Goal: Check status: Check status

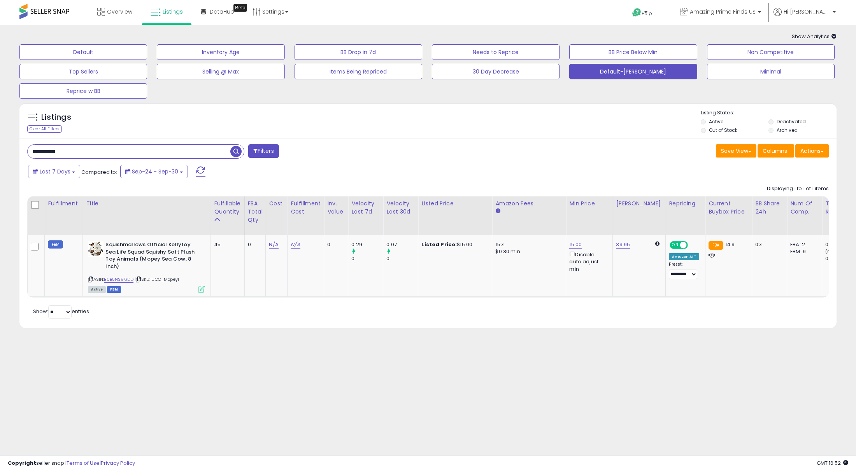
click at [97, 154] on input "**********" at bounding box center [129, 152] width 203 height 14
type input "***"
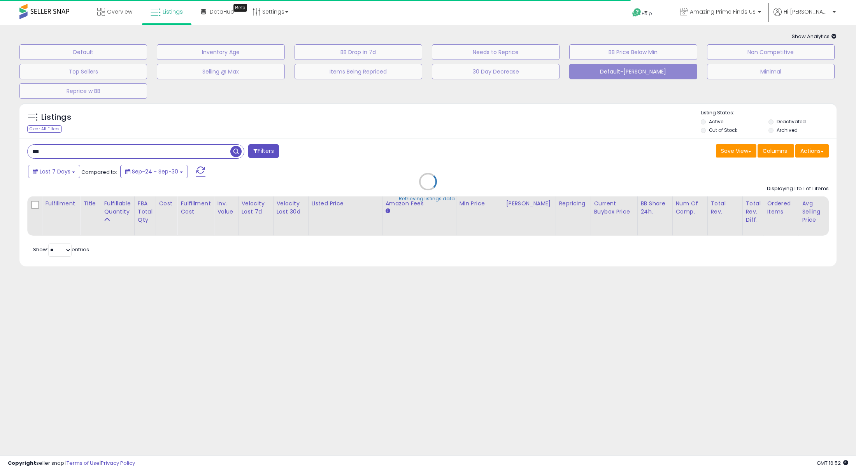
click at [779, 125] on div "Retrieving listings data.." at bounding box center [428, 187] width 829 height 177
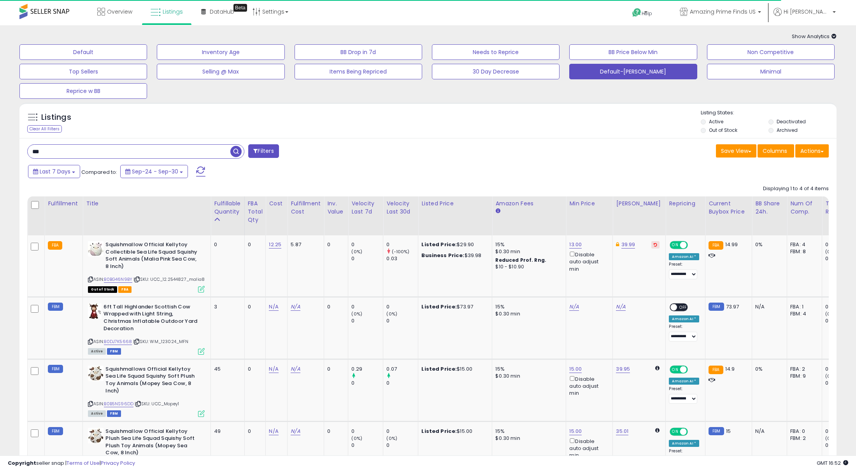
click at [774, 121] on li "Deactivated" at bounding box center [801, 122] width 67 height 9
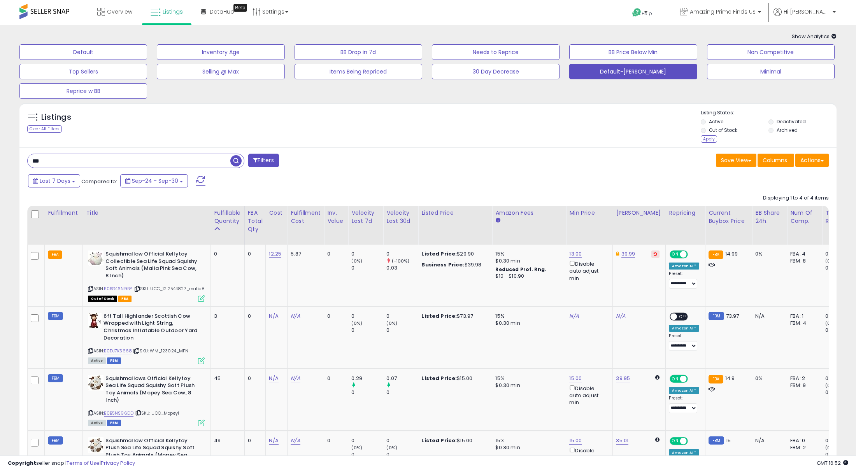
click at [724, 121] on li "Active" at bounding box center [734, 122] width 67 height 9
click at [720, 130] on label "Out of Stock" at bounding box center [723, 130] width 28 height 7
click at [713, 119] on label "Active" at bounding box center [716, 121] width 14 height 7
click at [711, 141] on div "Apply" at bounding box center [709, 138] width 16 height 7
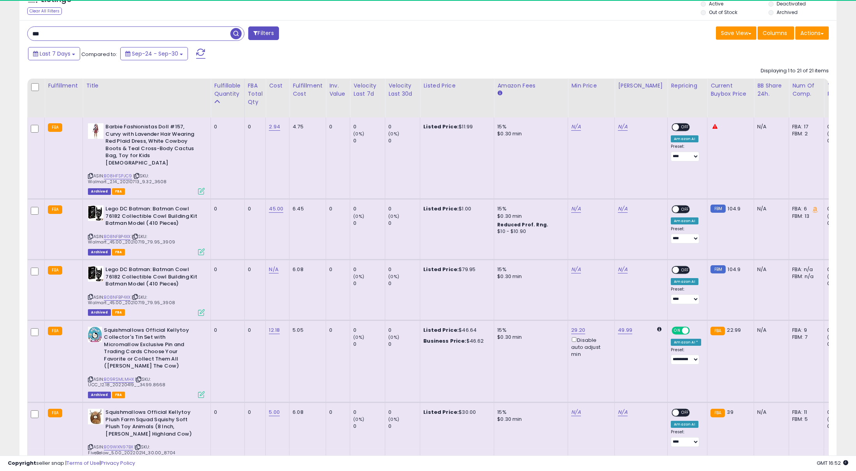
scroll to position [122, 0]
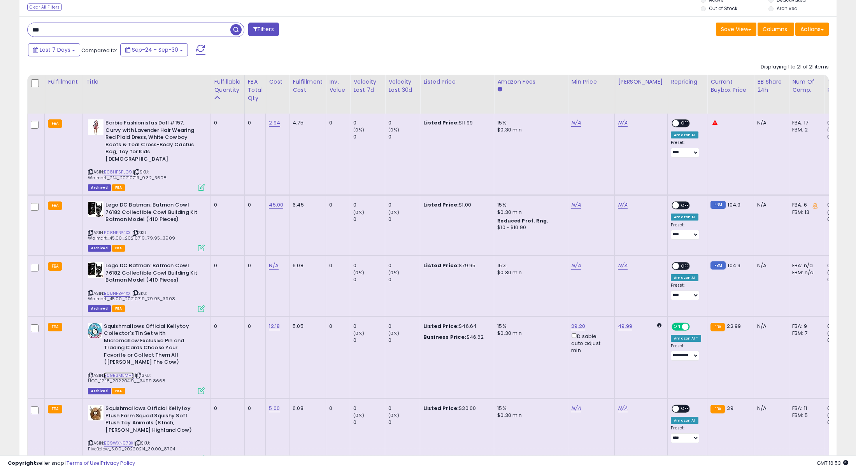
click at [118, 372] on link "B09RSMLMHX" at bounding box center [119, 375] width 30 height 7
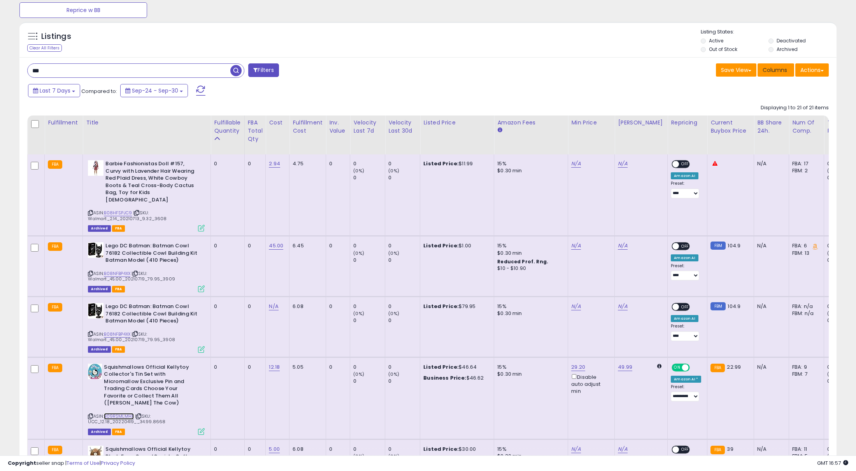
scroll to position [63, 0]
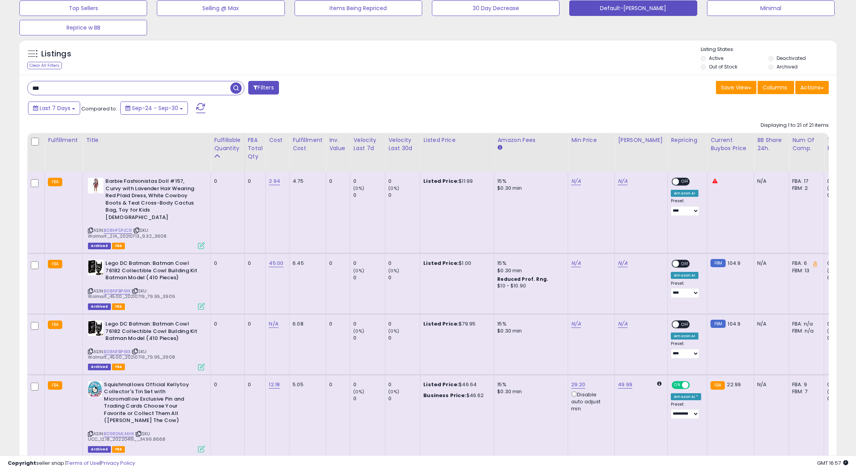
click at [708, 59] on li "Active" at bounding box center [734, 59] width 67 height 9
click at [707, 67] on li "Out of Stock" at bounding box center [734, 67] width 67 height 9
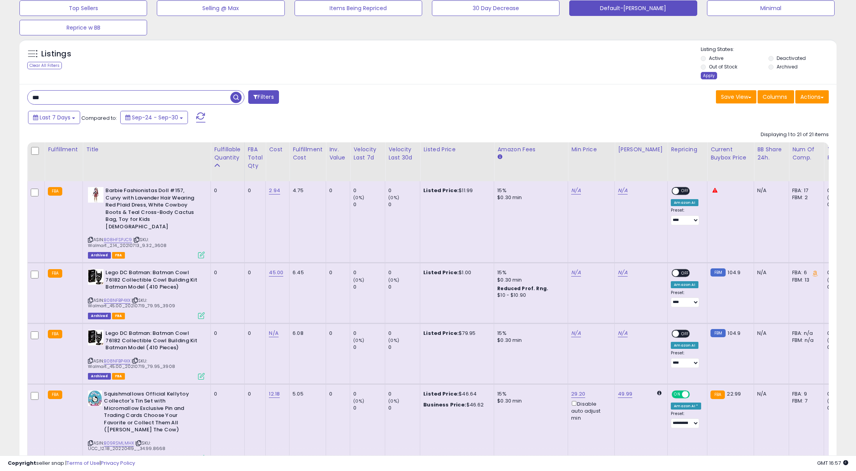
click at [704, 74] on div "Apply" at bounding box center [709, 75] width 16 height 7
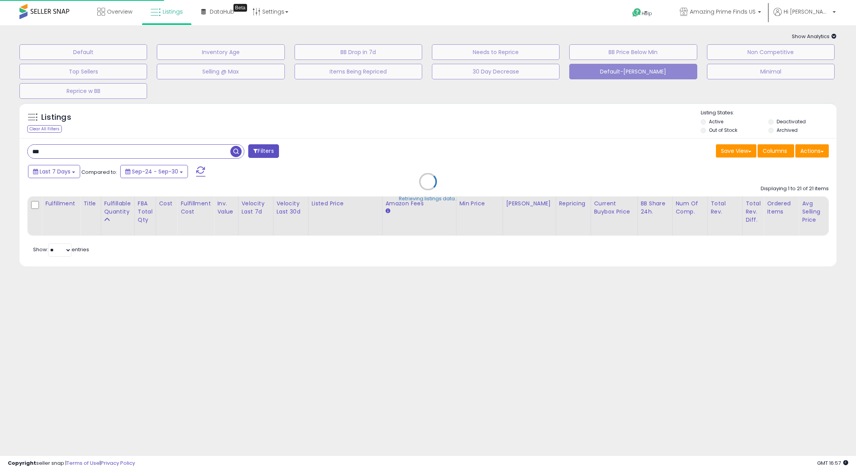
scroll to position [0, 0]
click at [703, 131] on div "Retrieving listings data.." at bounding box center [428, 187] width 829 height 177
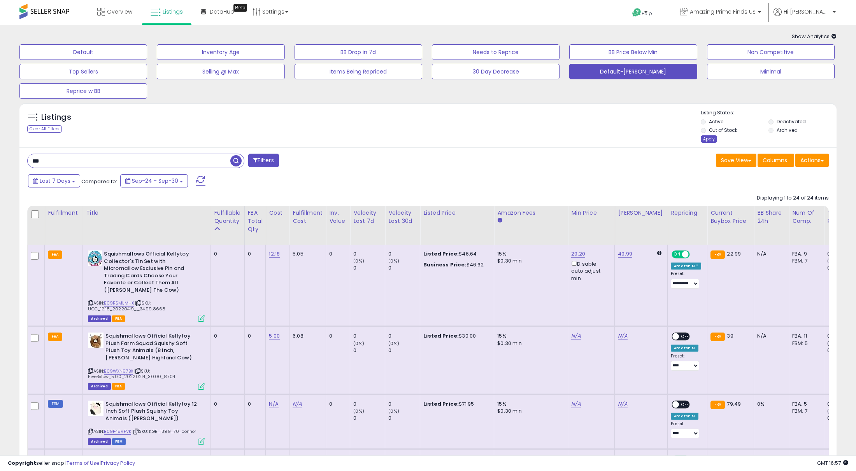
click at [708, 140] on div "Apply" at bounding box center [709, 138] width 16 height 7
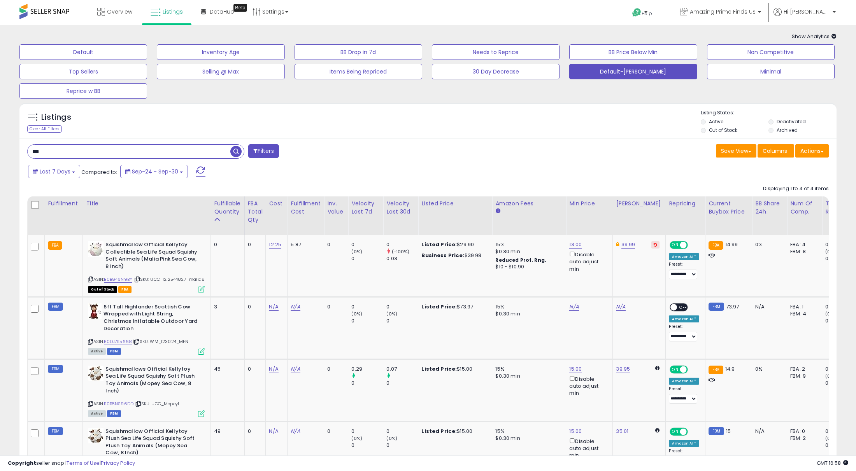
click at [218, 152] on input "***" at bounding box center [129, 152] width 203 height 14
